Goal: Transaction & Acquisition: Book appointment/travel/reservation

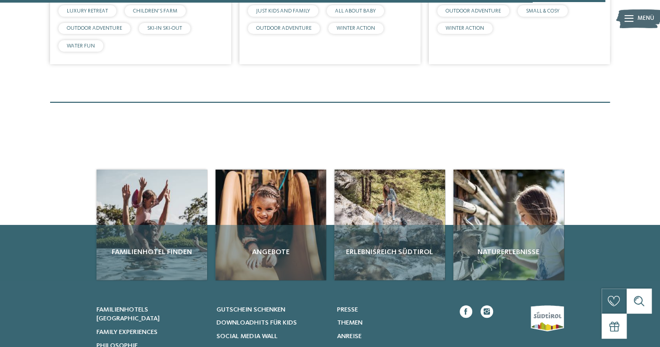
scroll to position [2545, 0]
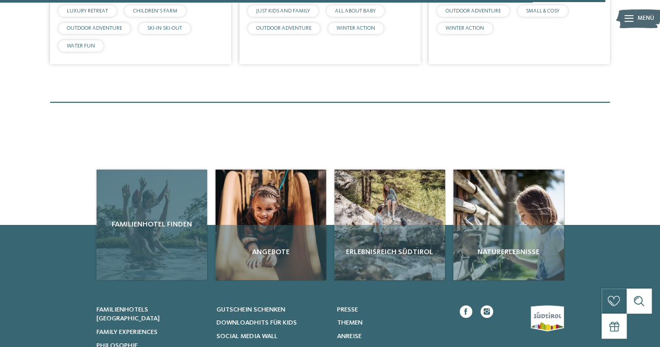
click at [165, 239] on div "Familienhotel finden" at bounding box center [151, 225] width 111 height 111
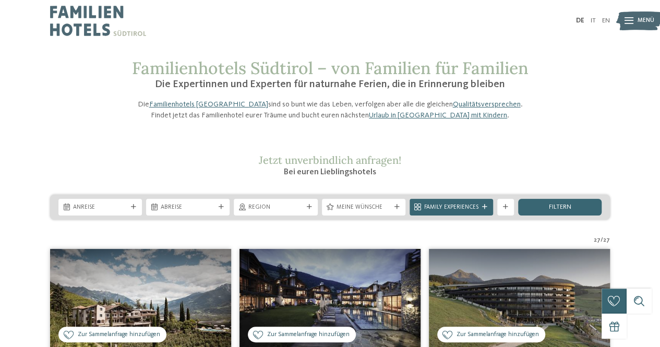
click at [642, 23] on span "Menü" at bounding box center [645, 21] width 17 height 8
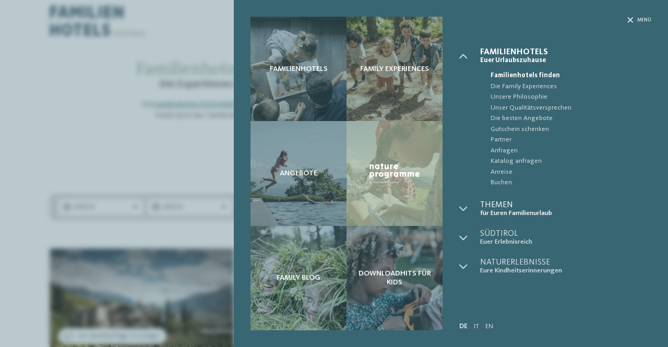
click at [498, 213] on span "für Euren Familienurlaub" at bounding box center [565, 213] width 171 height 8
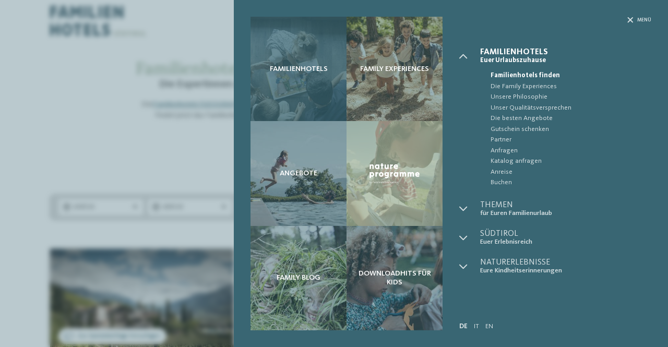
click at [299, 84] on div "Familienhotels" at bounding box center [298, 69] width 96 height 104
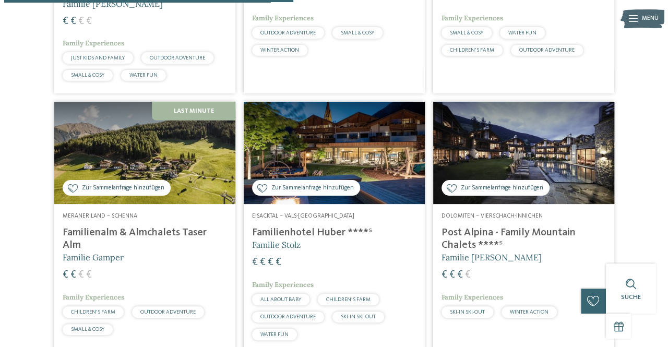
scroll to position [1216, 0]
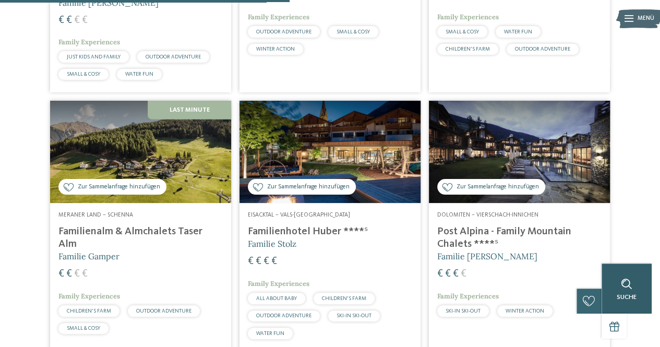
click at [620, 297] on span "Suche" at bounding box center [627, 297] width 20 height 7
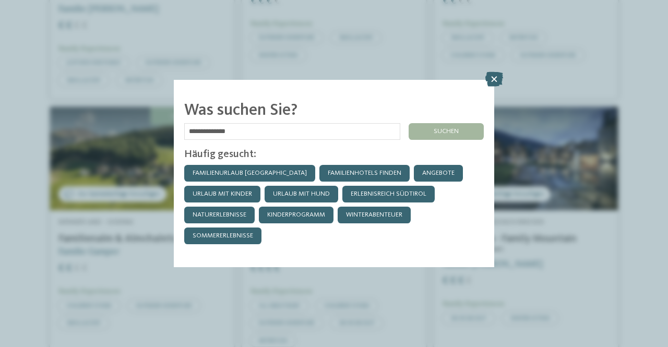
type input "**********"
click input "******" at bounding box center [0, 0] width 0 height 0
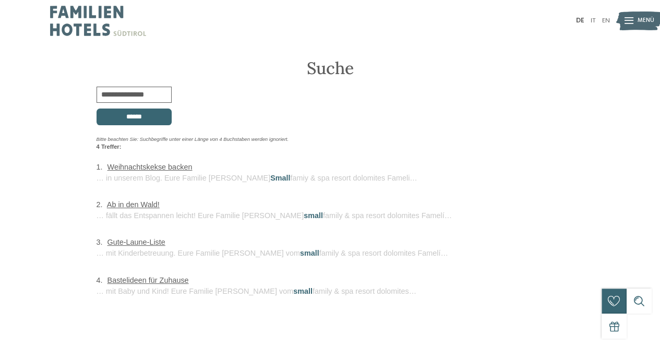
click at [639, 28] on div "Menü" at bounding box center [645, 20] width 17 height 21
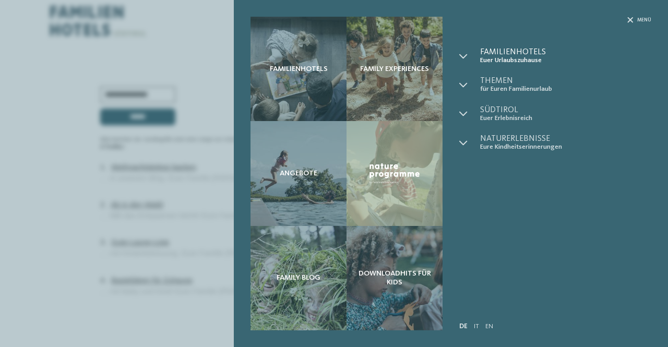
click at [505, 50] on span "Familienhotels" at bounding box center [565, 52] width 171 height 8
click at [538, 91] on span "für Euren Familienurlaub" at bounding box center [565, 89] width 171 height 8
click at [460, 81] on icon at bounding box center [463, 85] width 8 height 8
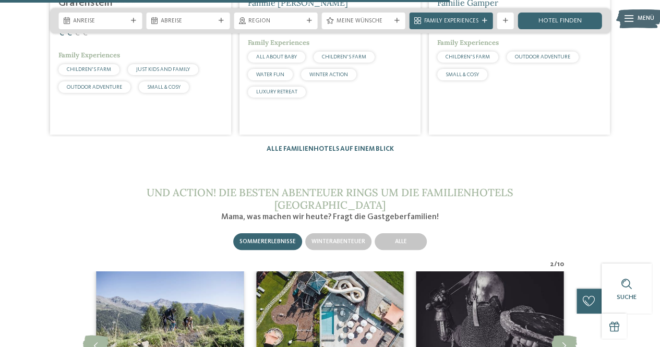
scroll to position [1792, 0]
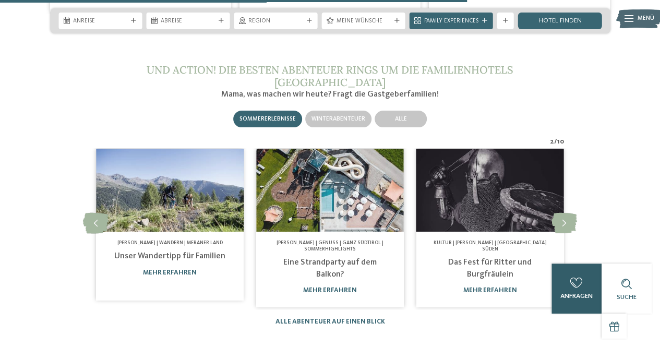
click at [577, 309] on div "0 anfragen 0 von 5 Hotels zur Anfrage hinzugefügt jetzt anfragen" at bounding box center [576, 288] width 50 height 50
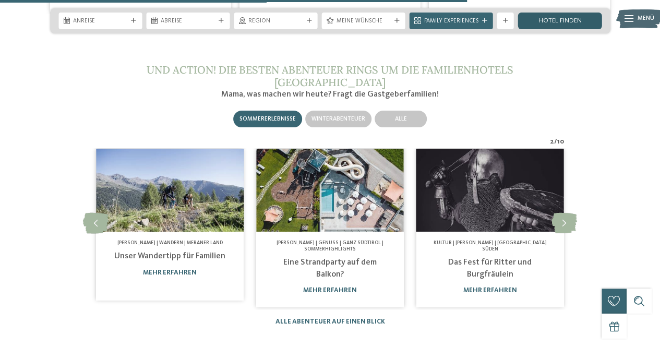
click at [553, 20] on link "Hotel finden" at bounding box center [559, 21] width 83 height 17
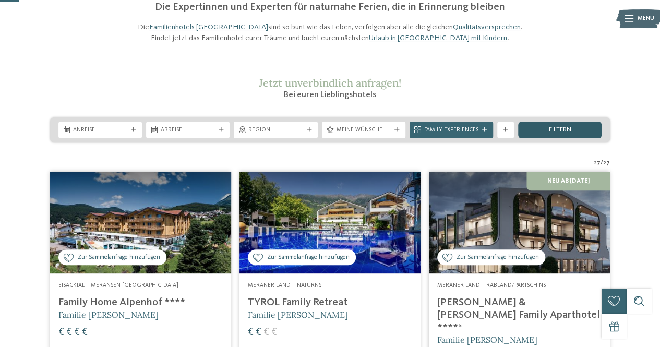
click at [560, 138] on div "filtern" at bounding box center [559, 130] width 83 height 17
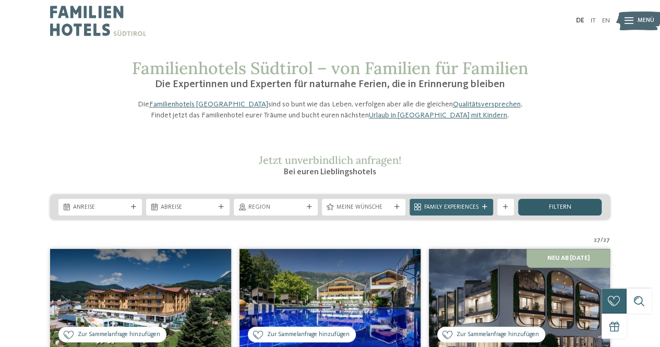
click at [568, 211] on span "filtern" at bounding box center [559, 207] width 22 height 7
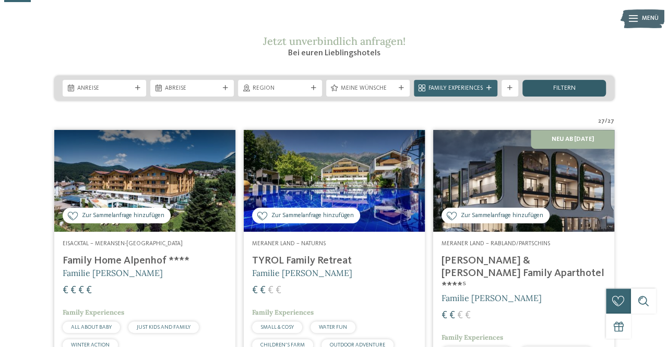
scroll to position [110, 0]
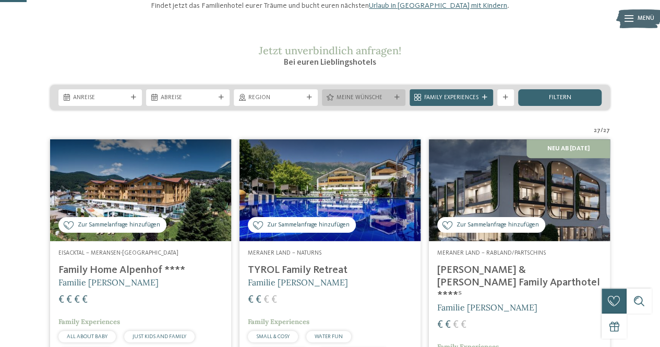
click at [382, 102] on span "Meine Wünsche" at bounding box center [363, 98] width 54 height 8
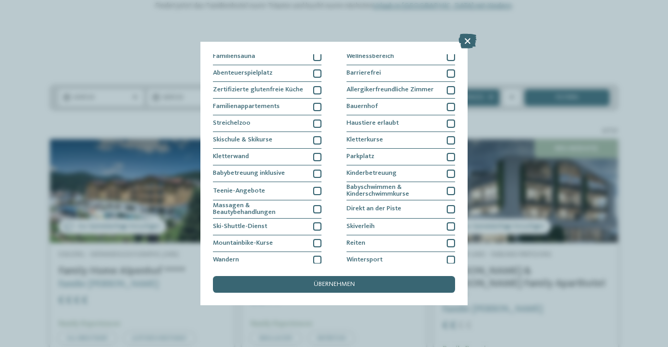
scroll to position [0, 0]
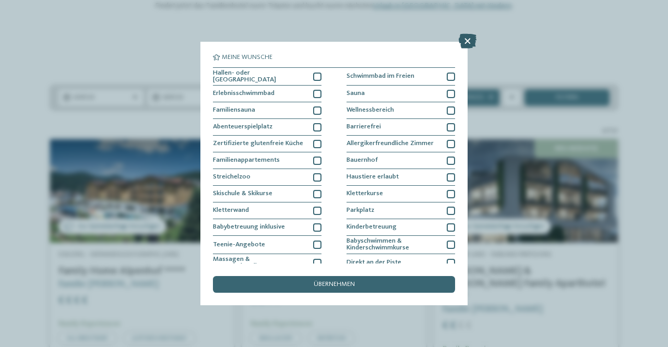
click at [467, 44] on icon at bounding box center [467, 41] width 18 height 15
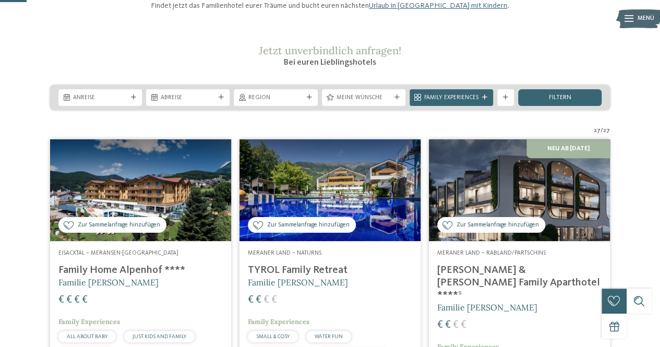
click at [638, 23] on div "Menü" at bounding box center [645, 18] width 17 height 21
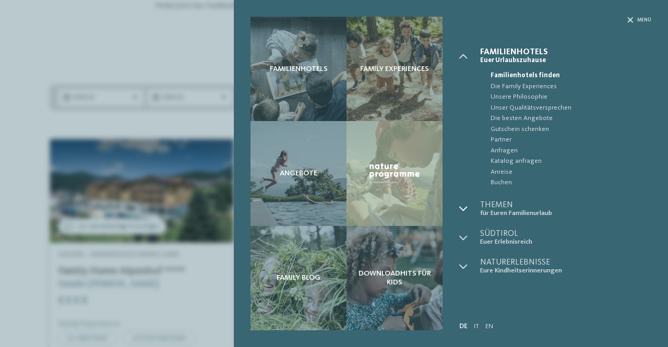
click at [463, 209] on icon at bounding box center [463, 208] width 8 height 8
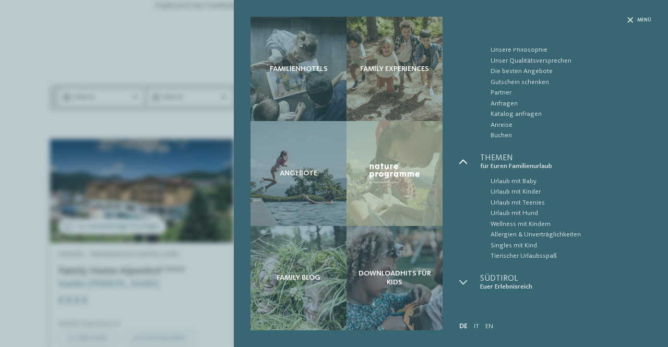
scroll to position [67, 0]
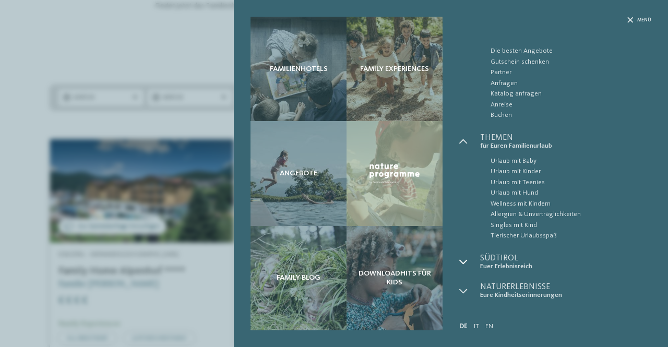
click at [467, 263] on icon at bounding box center [463, 262] width 8 height 8
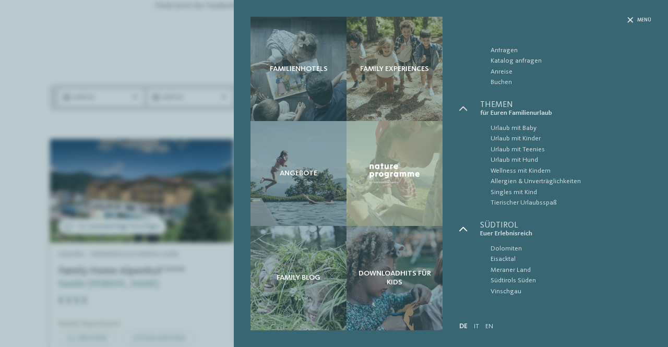
scroll to position [127, 0]
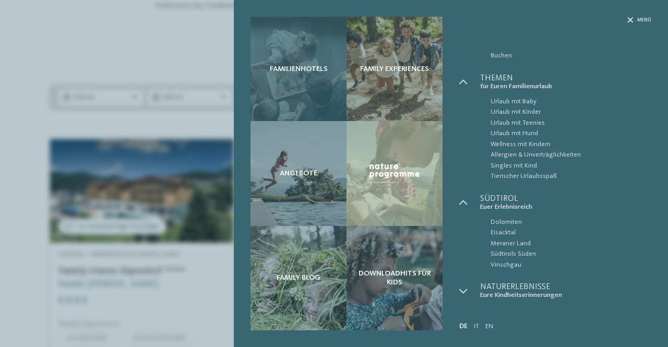
click at [335, 91] on div "Familienhotels" at bounding box center [298, 69] width 96 height 104
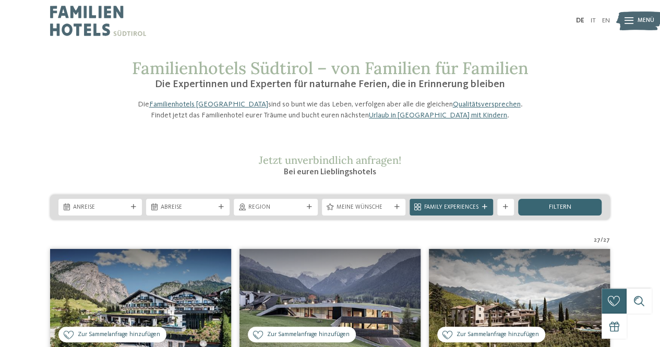
click at [129, 28] on img at bounding box center [98, 21] width 96 height 42
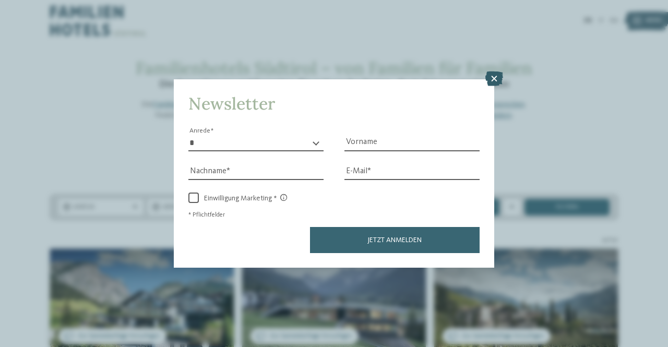
click at [491, 85] on icon at bounding box center [494, 78] width 18 height 15
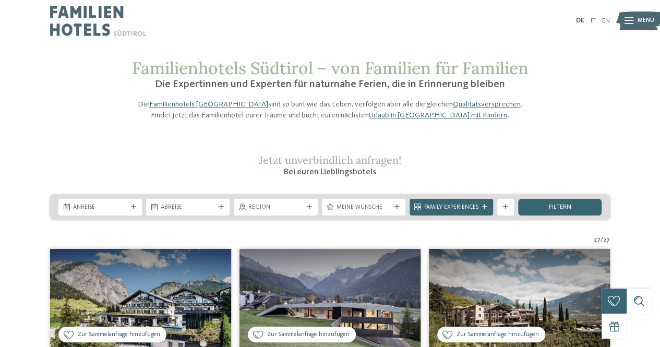
click at [137, 16] on img at bounding box center [98, 21] width 96 height 42
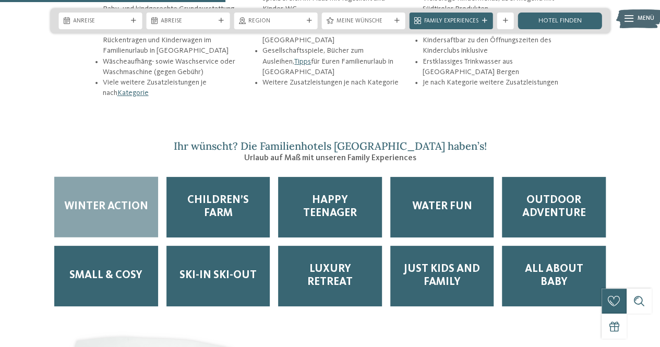
scroll to position [1293, 0]
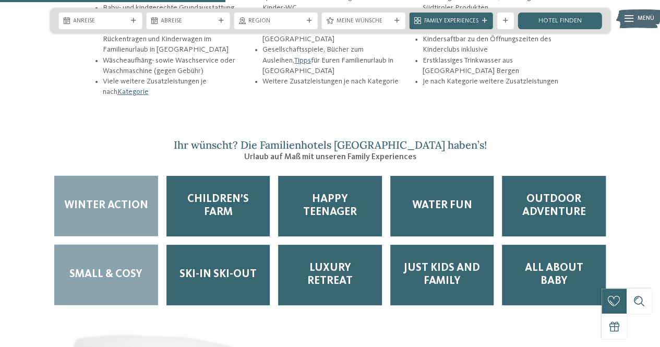
click at [136, 256] on div "Small & Cosy" at bounding box center [106, 275] width 104 height 61
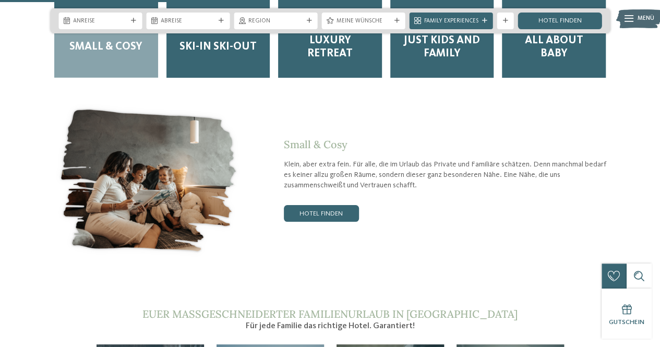
scroll to position [1520, 0]
click at [327, 205] on link "Hotel finden" at bounding box center [321, 213] width 75 height 17
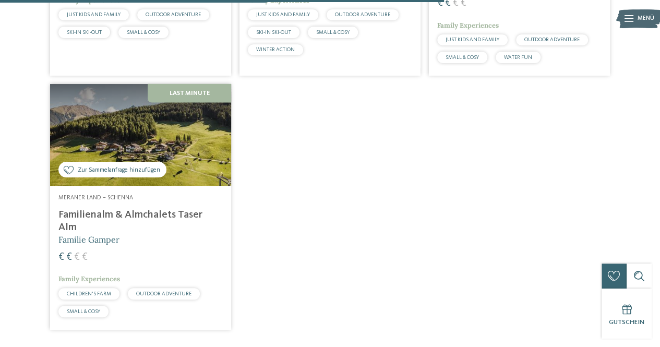
scroll to position [995, 0]
click at [64, 241] on span "Familie Gamper" at bounding box center [88, 239] width 61 height 10
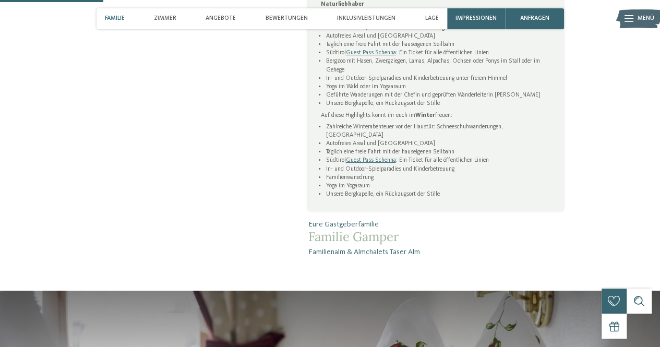
scroll to position [540, 0]
